Goal: Task Accomplishment & Management: Manage account settings

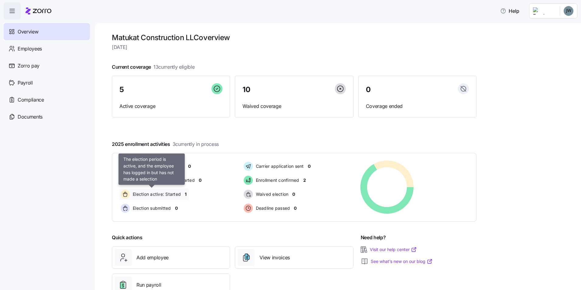
click at [175, 194] on span "Election active: Started" at bounding box center [156, 194] width 50 height 6
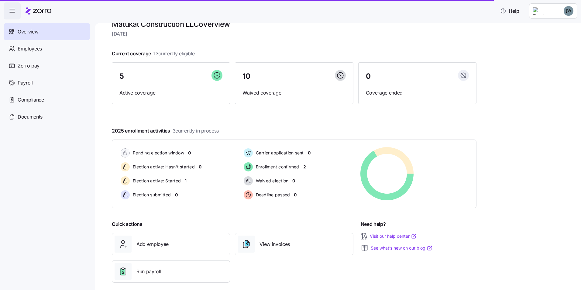
scroll to position [21, 0]
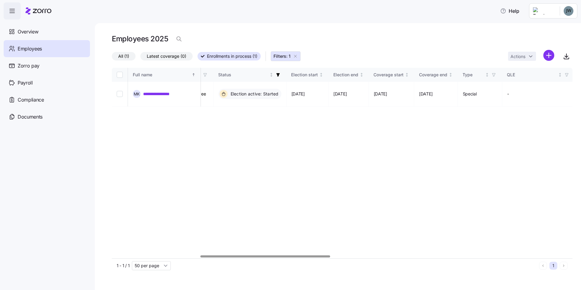
scroll to position [0, 316]
click at [330, 255] on div at bounding box center [267, 256] width 130 height 2
click at [297, 52] on button "Filters: 1" at bounding box center [286, 56] width 30 height 10
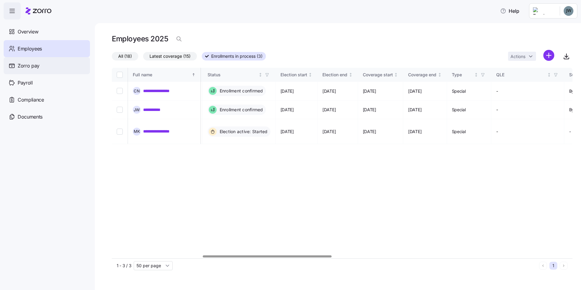
click at [43, 68] on div "Zorro pay" at bounding box center [47, 65] width 86 height 17
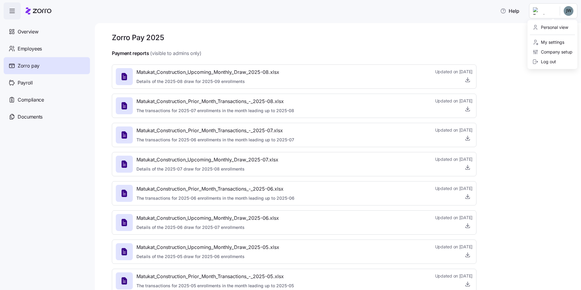
click at [549, 4] on html "Help Overview Employees Zorro pay Payroll Compliance Documents Zorro Pay 2025 P…" at bounding box center [290, 143] width 581 height 286
click at [556, 25] on div "Personal view" at bounding box center [551, 27] width 36 height 7
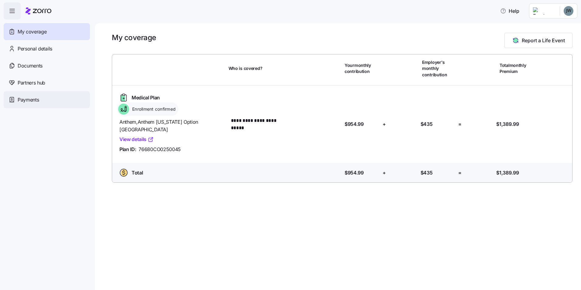
click at [34, 96] on span "Payments" at bounding box center [28, 100] width 21 height 8
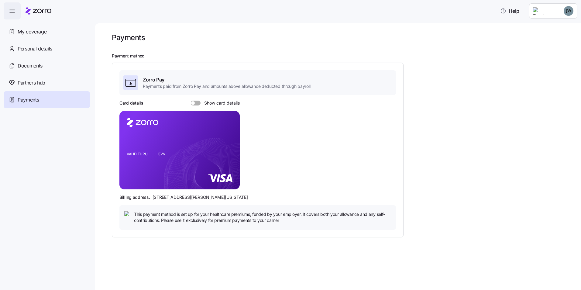
click at [197, 102] on span at bounding box center [198, 103] width 6 height 5
click at [191, 101] on input "Show card details" at bounding box center [191, 101] width 0 height 0
click at [197, 102] on span at bounding box center [199, 103] width 4 height 4
click at [191, 101] on input "Show card details" at bounding box center [191, 101] width 0 height 0
click at [27, 22] on nav "My coverage Personal details Documents Partners hub Payments" at bounding box center [47, 154] width 95 height 271
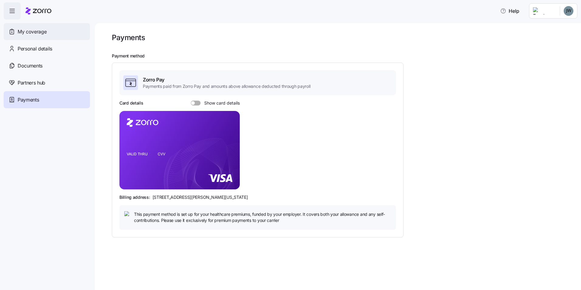
click at [28, 31] on span "My coverage" at bounding box center [32, 32] width 29 height 8
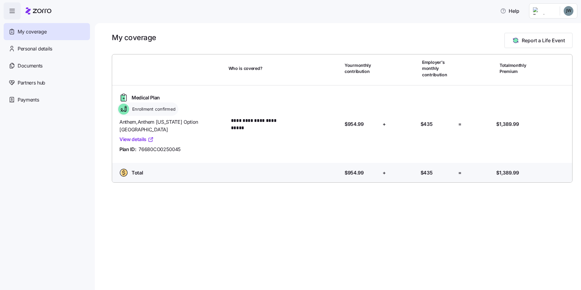
click at [557, 8] on html "**********" at bounding box center [290, 143] width 581 height 286
click at [565, 30] on div "Admin view" at bounding box center [552, 27] width 45 height 10
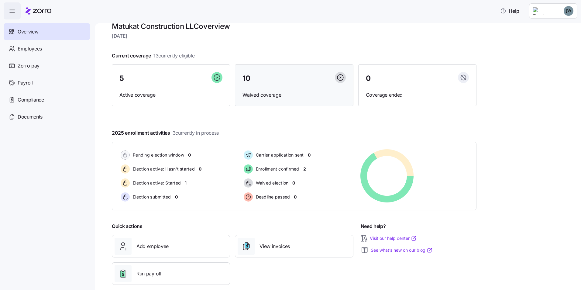
scroll to position [21, 0]
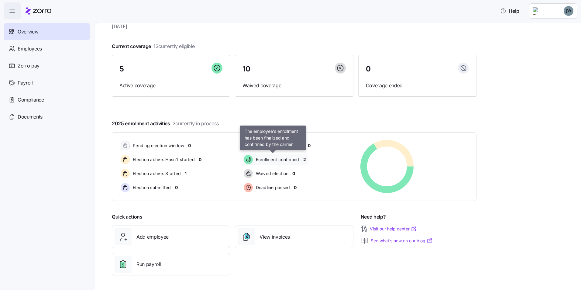
click at [281, 159] on span "Enrollment confirmed" at bounding box center [276, 160] width 45 height 6
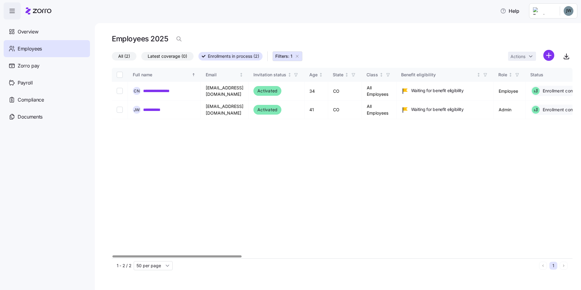
click at [213, 257] on div at bounding box center [176, 256] width 129 height 2
click at [273, 184] on div "**********" at bounding box center [342, 163] width 461 height 191
click at [396, 33] on div "Employees 2025" at bounding box center [342, 41] width 461 height 17
click at [564, 5] on html "**********" at bounding box center [290, 143] width 581 height 286
click at [545, 63] on div "Log out" at bounding box center [545, 61] width 24 height 7
